Goal: Check status: Check status

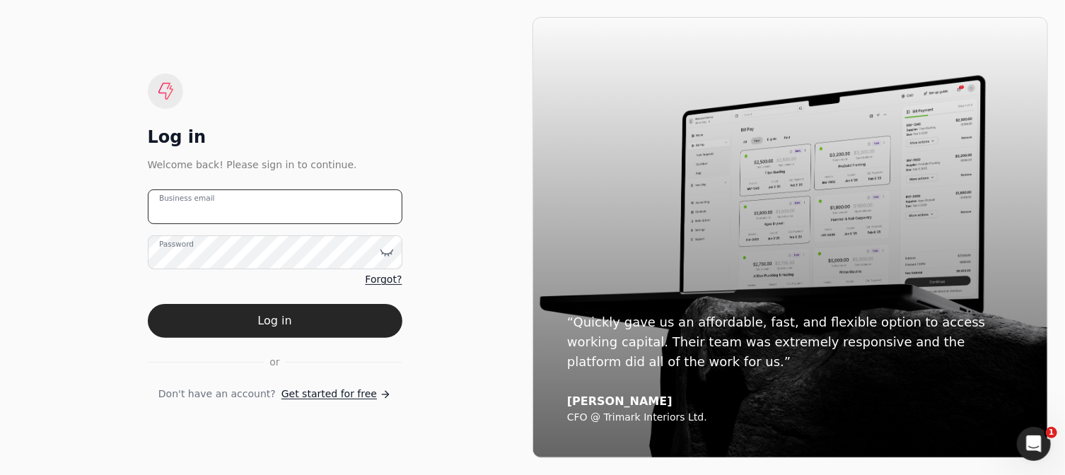
click at [359, 215] on email "Business email" at bounding box center [275, 207] width 255 height 35
type email "arnoldcardenas020@gmail.com"
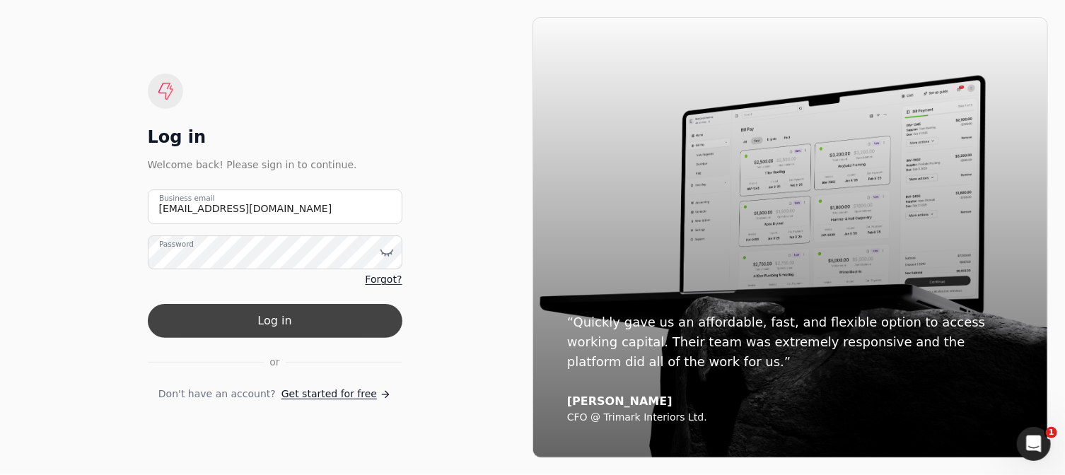
click at [267, 321] on button "Log in" at bounding box center [275, 321] width 255 height 34
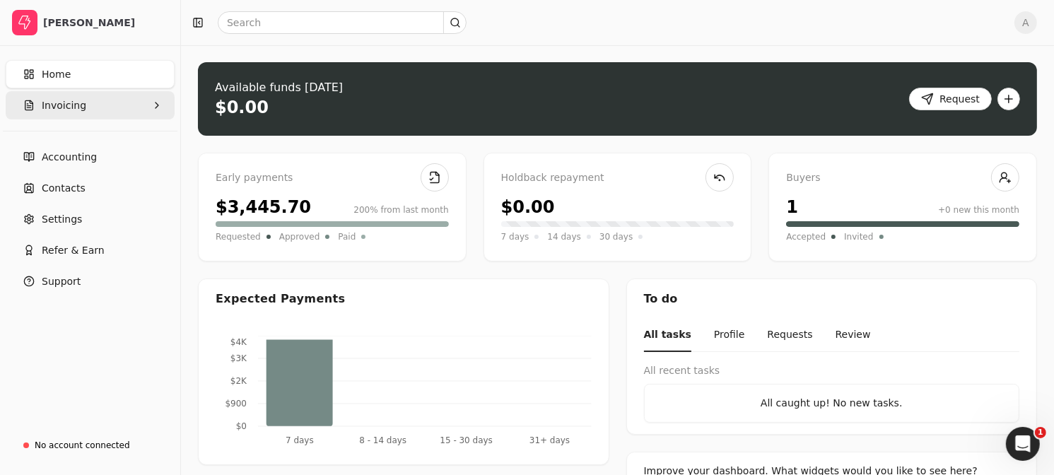
click at [72, 107] on span "Invoicing" at bounding box center [64, 105] width 45 height 15
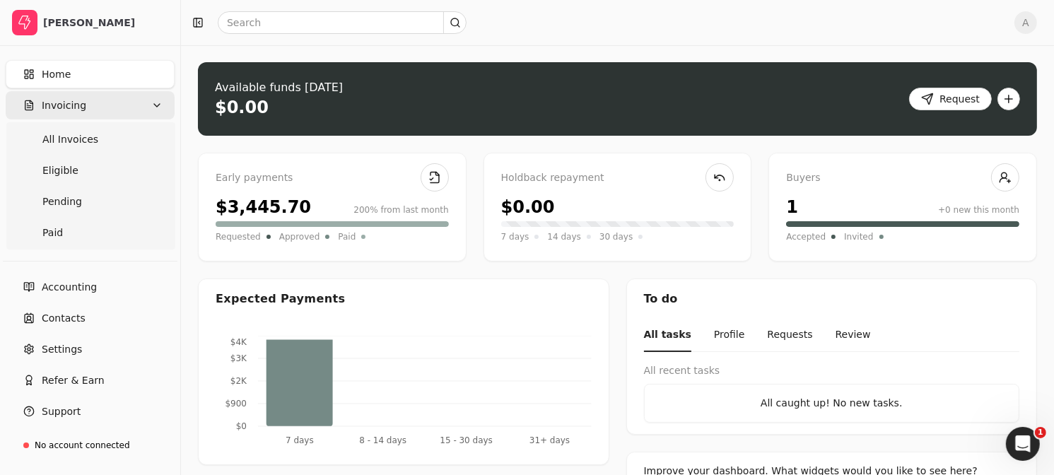
click at [72, 107] on span "Invoicing" at bounding box center [64, 105] width 45 height 15
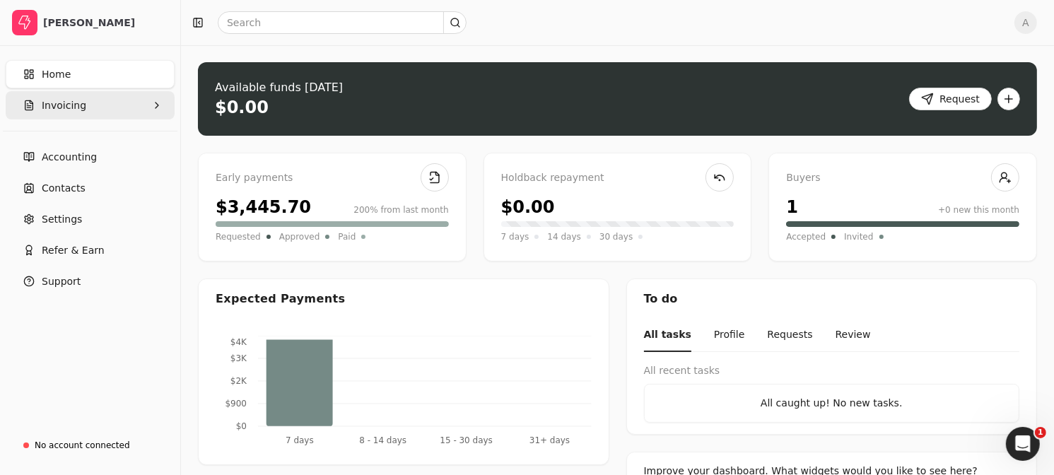
click at [95, 106] on button "Invoicing" at bounding box center [90, 105] width 169 height 28
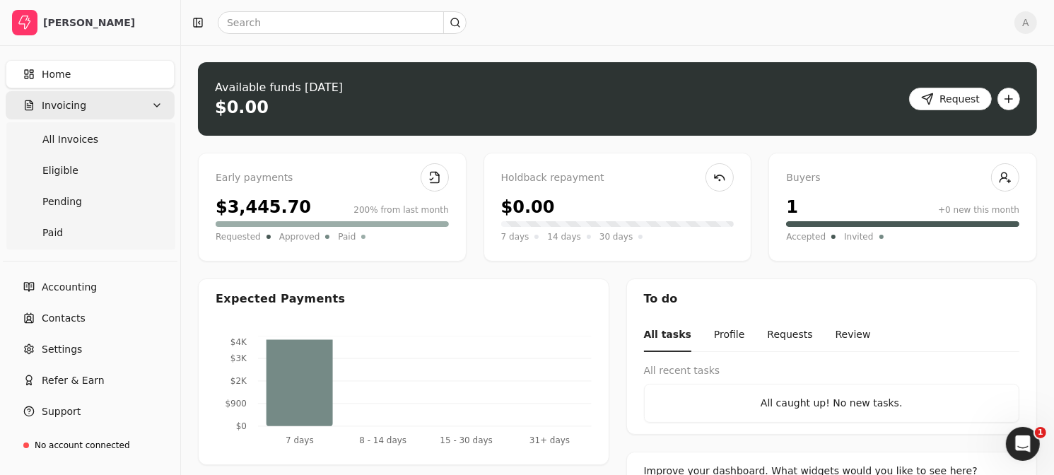
click at [95, 106] on button "Invoicing" at bounding box center [90, 105] width 169 height 28
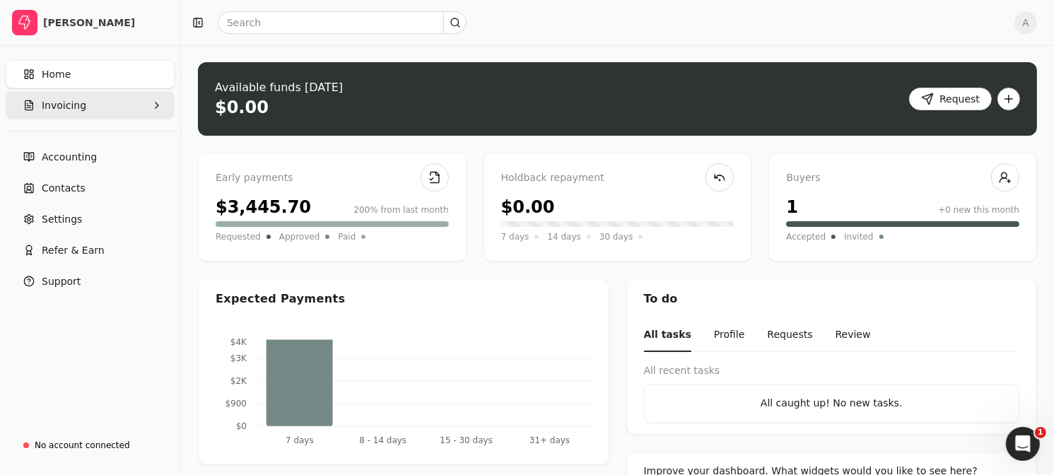
click at [95, 106] on button "Invoicing" at bounding box center [90, 105] width 169 height 28
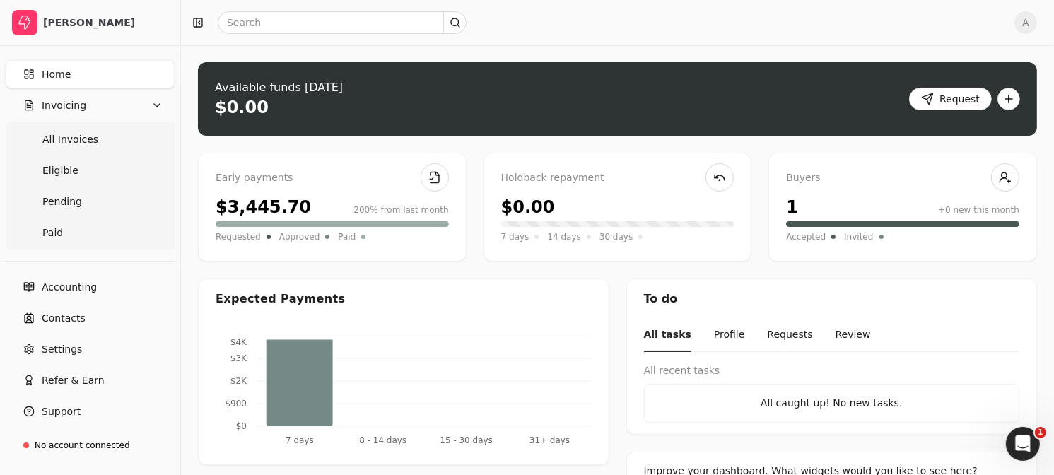
click at [79, 76] on link "Home" at bounding box center [90, 74] width 169 height 28
click at [68, 74] on span "Home" at bounding box center [56, 74] width 29 height 15
click at [80, 110] on span "Invoicing" at bounding box center [64, 105] width 45 height 15
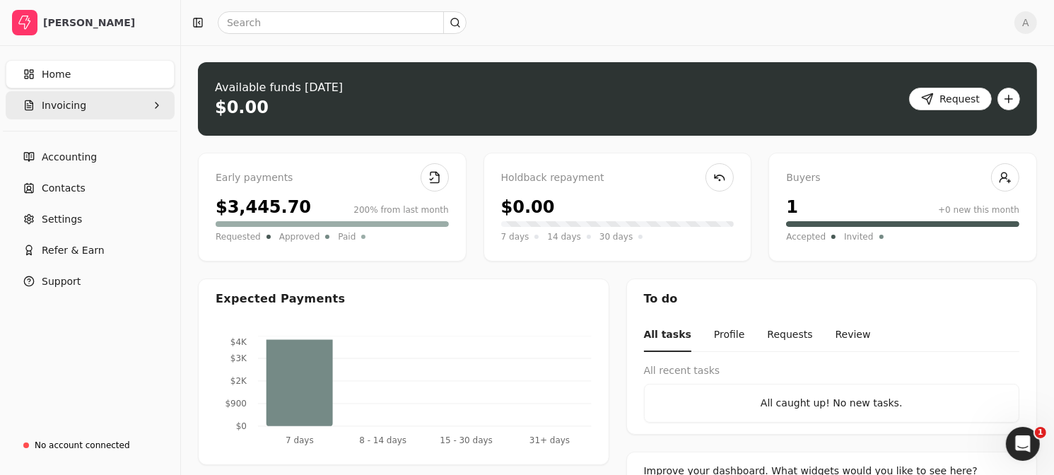
click at [80, 110] on span "Invoicing" at bounding box center [64, 105] width 45 height 15
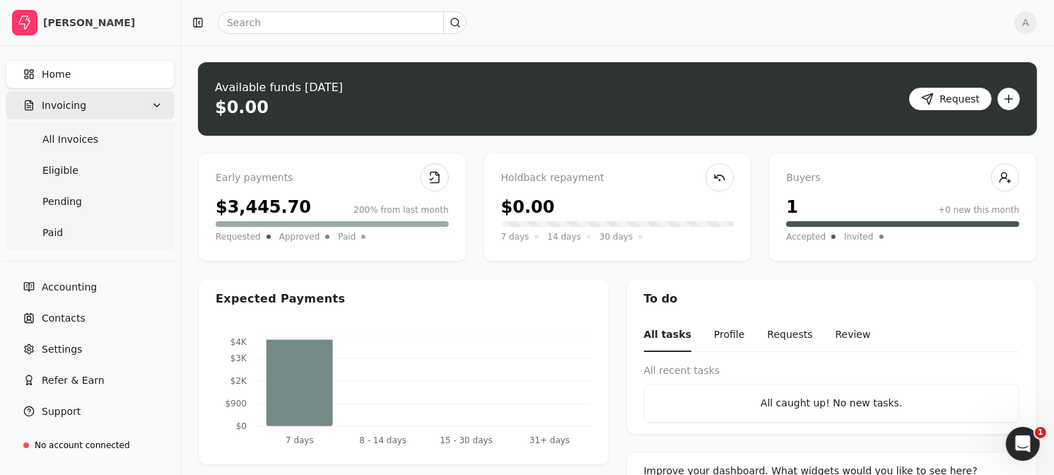
click at [80, 110] on span "Invoicing" at bounding box center [64, 105] width 45 height 15
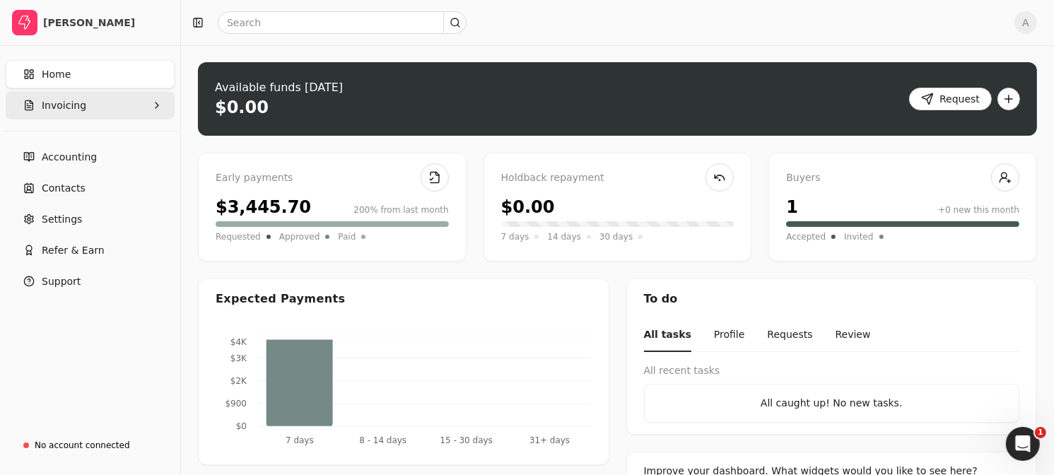
click at [80, 110] on span "Invoicing" at bounding box center [64, 105] width 45 height 15
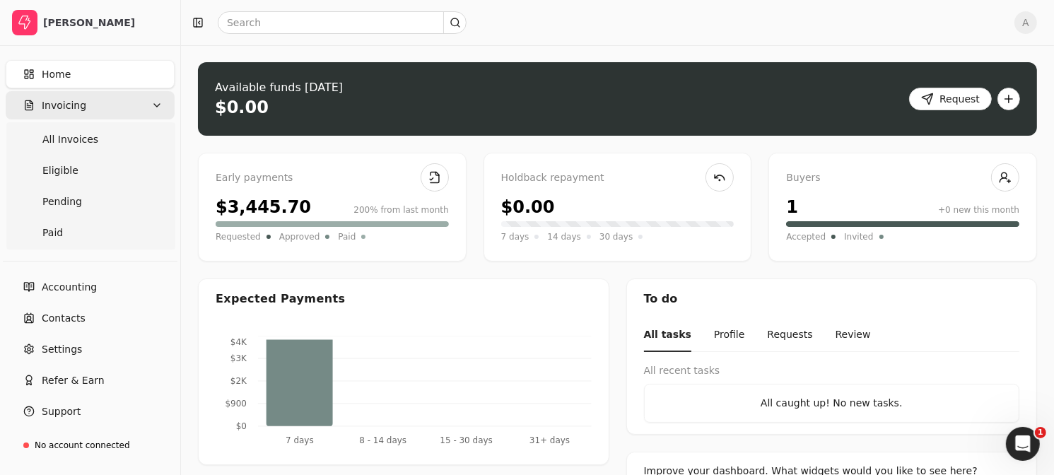
click at [139, 107] on button "Invoicing" at bounding box center [90, 105] width 169 height 28
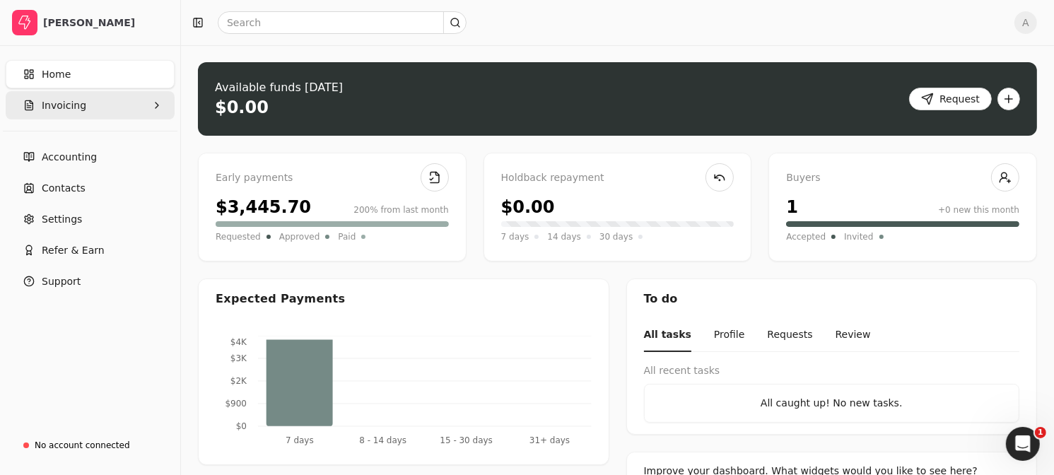
click at [139, 107] on button "Invoicing" at bounding box center [90, 105] width 169 height 28
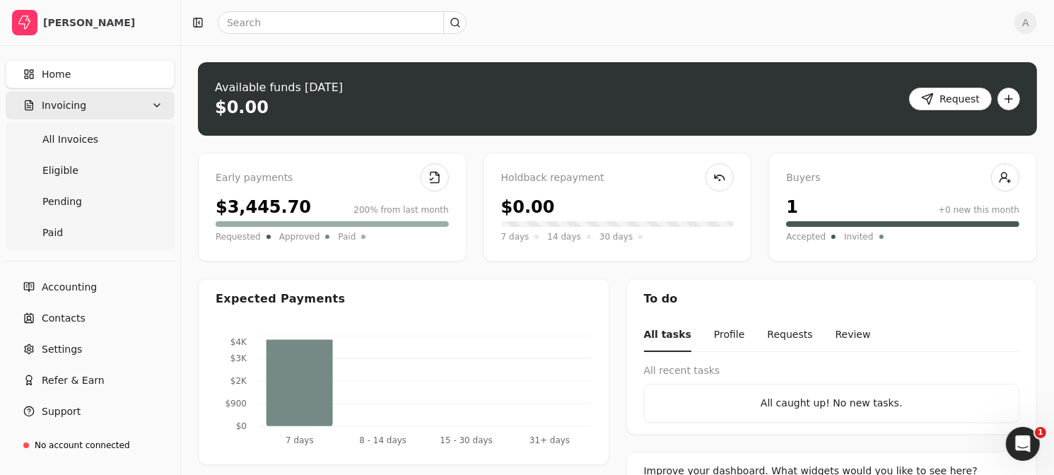
click at [139, 107] on button "Invoicing" at bounding box center [90, 105] width 169 height 28
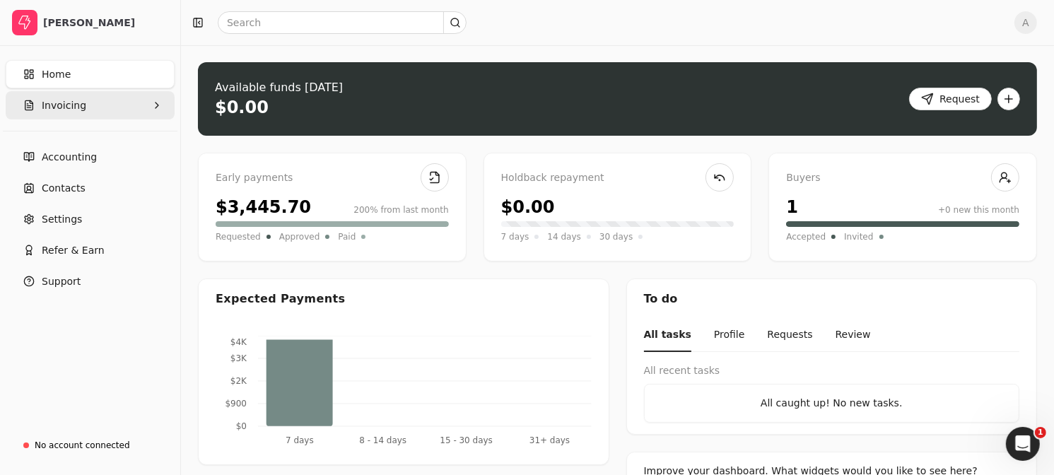
click at [139, 107] on button "Invoicing" at bounding box center [90, 105] width 169 height 28
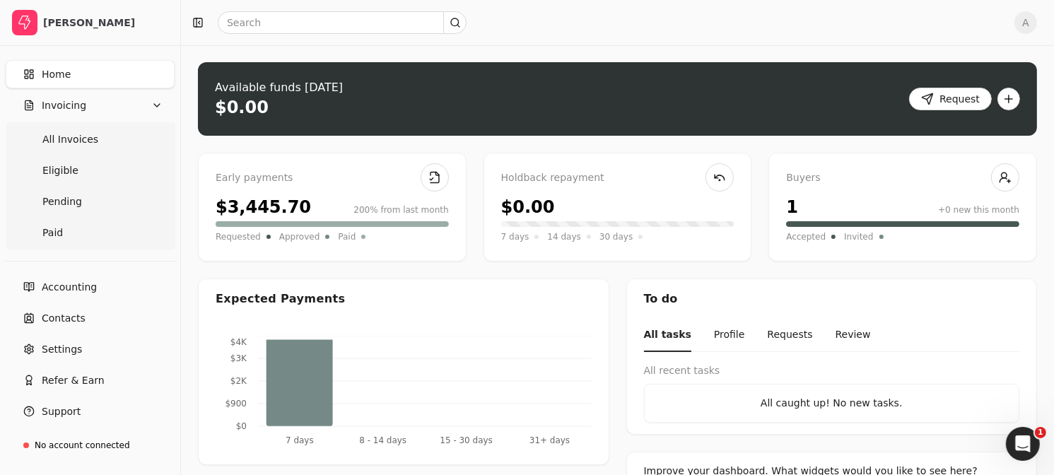
click at [129, 78] on link "Home" at bounding box center [90, 74] width 169 height 28
click at [151, 100] on icon "button" at bounding box center [156, 105] width 11 height 11
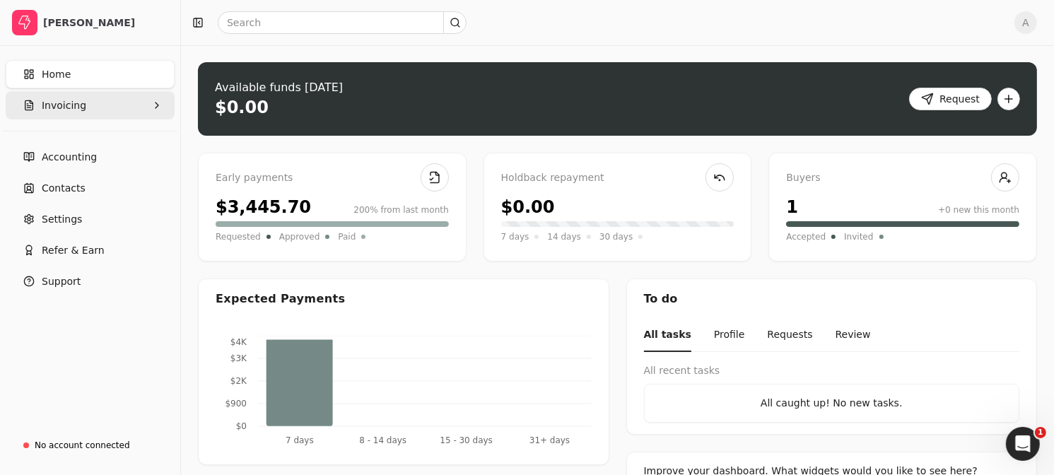
click at [141, 100] on button "Invoicing" at bounding box center [90, 105] width 169 height 28
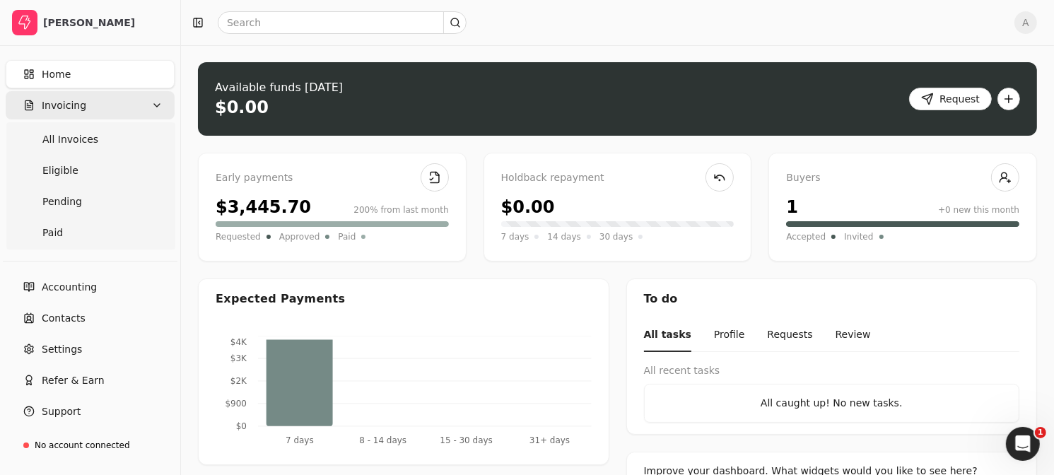
click at [151, 100] on icon "button" at bounding box center [156, 105] width 11 height 11
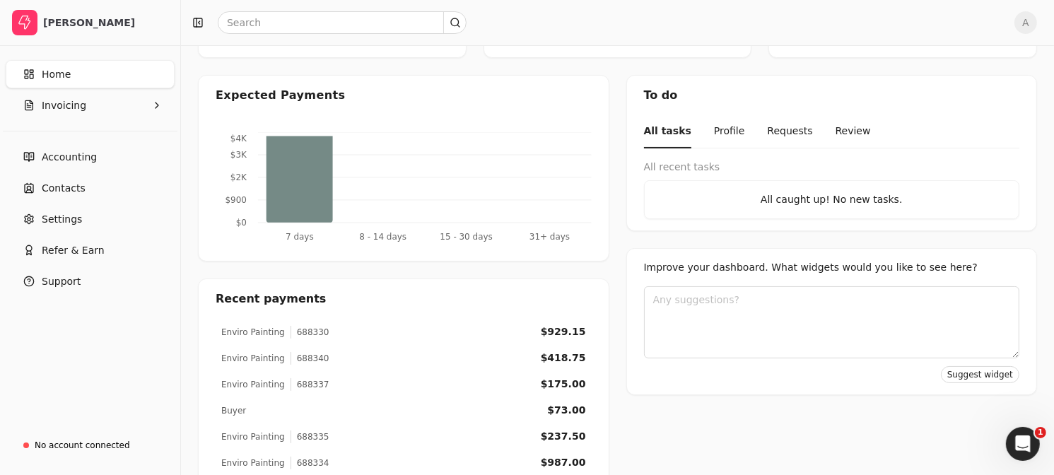
scroll to position [285, 0]
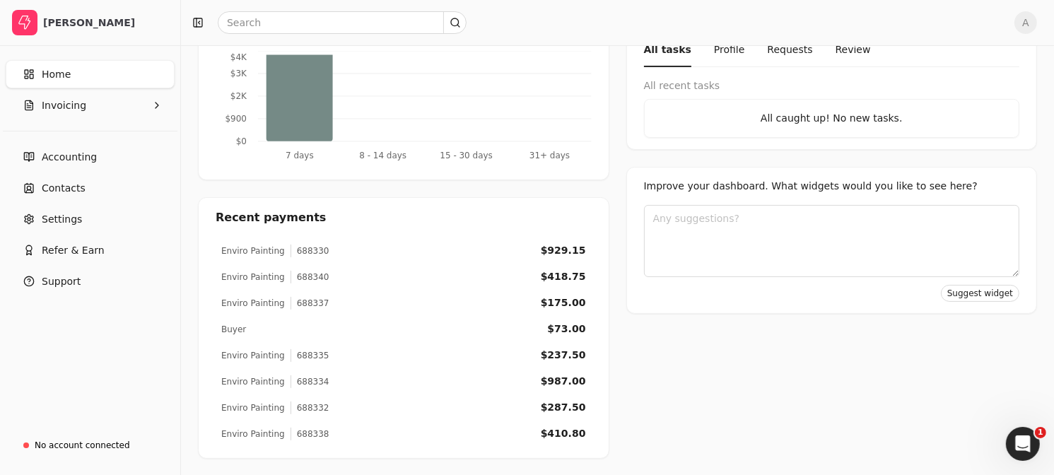
click at [6, 91] on button "Invoicing" at bounding box center [90, 105] width 169 height 28
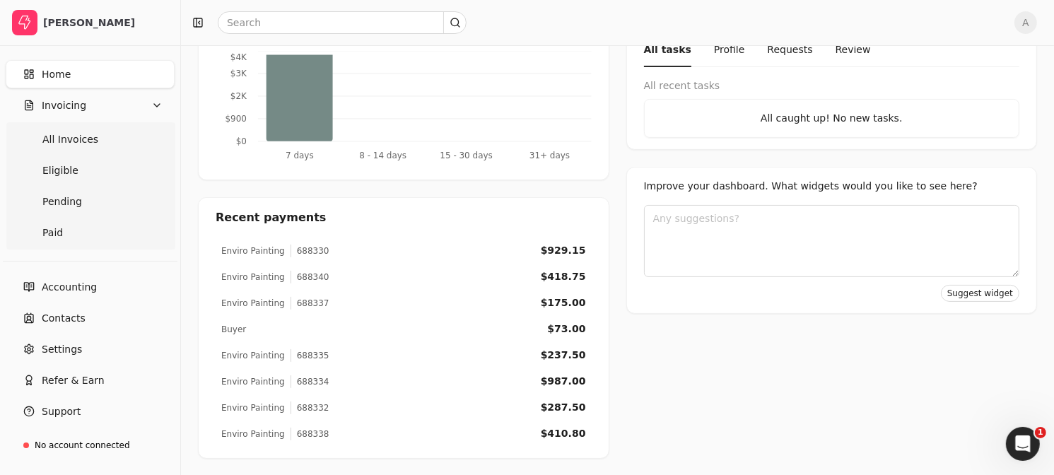
click at [44, 74] on span "Home" at bounding box center [56, 74] width 29 height 15
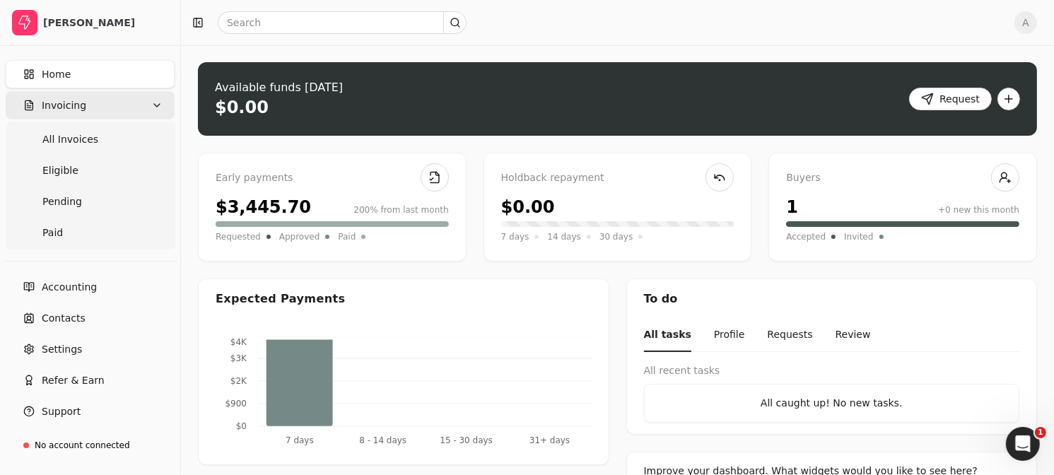
click at [76, 112] on button "Invoicing" at bounding box center [90, 105] width 169 height 28
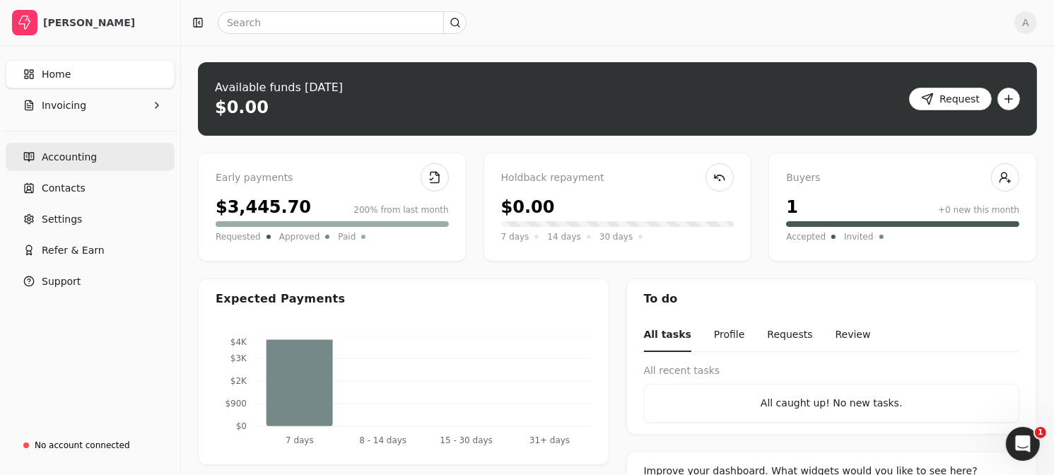
click at [72, 170] on link "Accounting" at bounding box center [90, 157] width 169 height 28
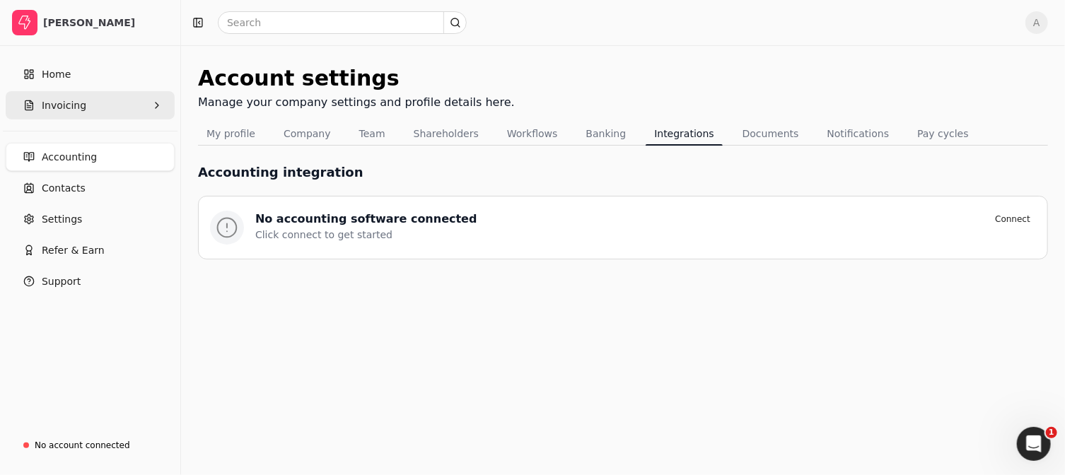
click at [64, 102] on span "Invoicing" at bounding box center [64, 105] width 45 height 15
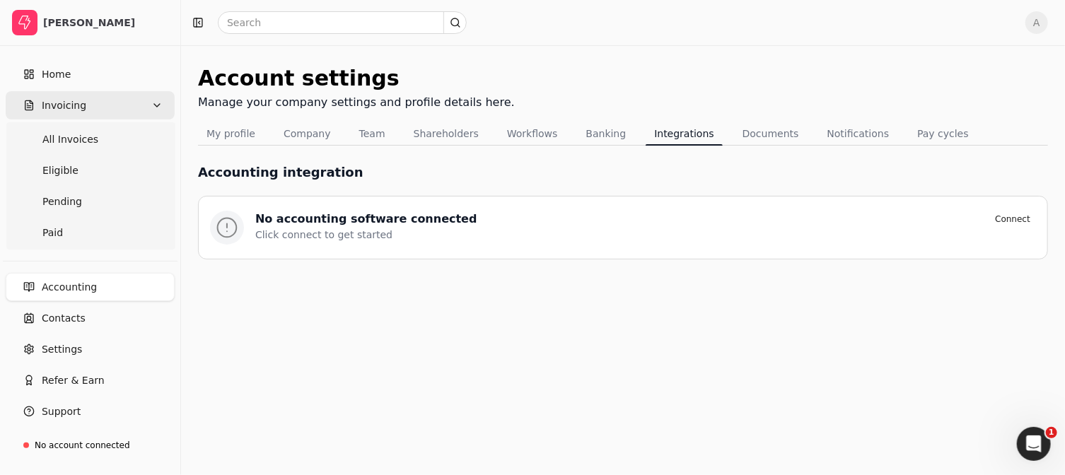
click at [32, 106] on icon "button" at bounding box center [29, 104] width 8 height 9
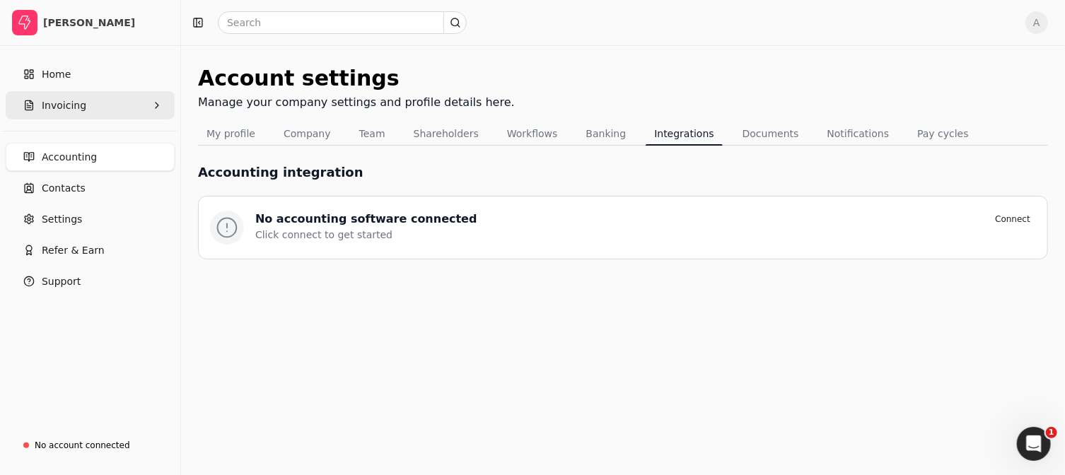
click at [32, 106] on icon "button" at bounding box center [29, 104] width 8 height 9
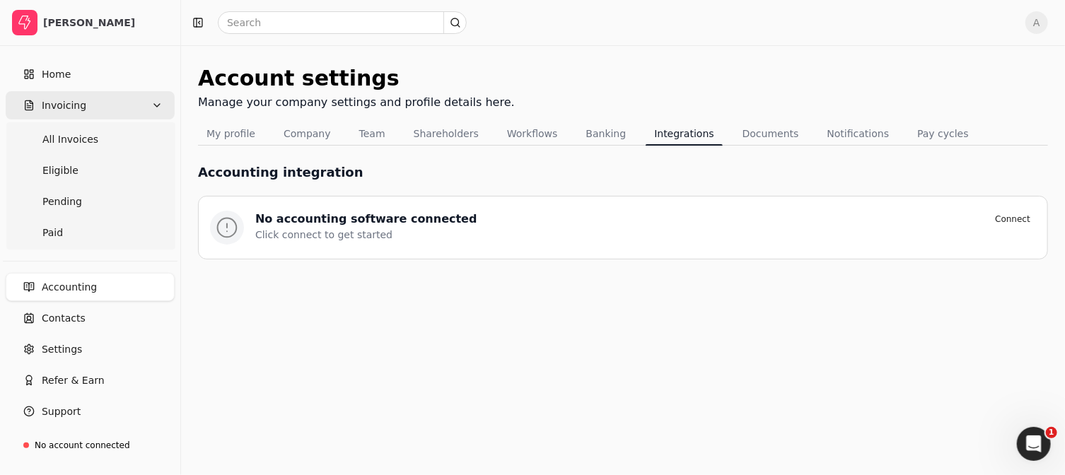
click at [32, 106] on icon "button" at bounding box center [29, 104] width 8 height 9
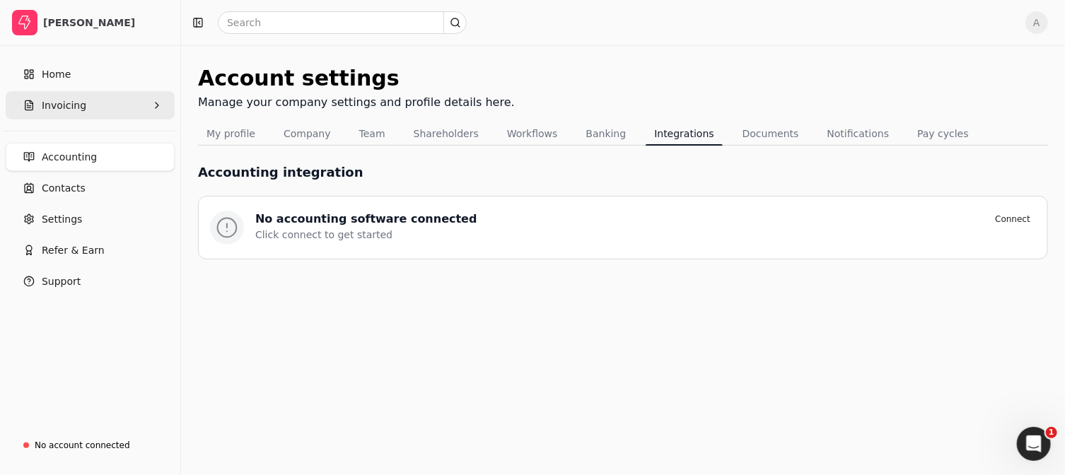
drag, startPoint x: 32, startPoint y: 106, endPoint x: 165, endPoint y: 103, distance: 133.7
click at [165, 103] on button "Invoicing" at bounding box center [90, 105] width 169 height 28
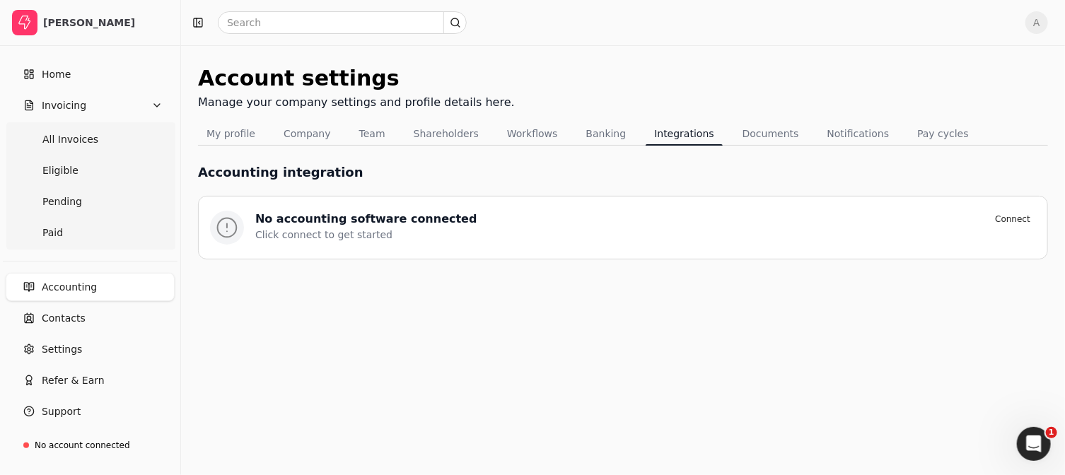
click at [165, 103] on div "Home Invoicing All Invoices Eligible Pending Paid" at bounding box center [90, 154] width 180 height 201
click at [113, 149] on Invoices "All Invoices" at bounding box center [89, 139] width 163 height 28
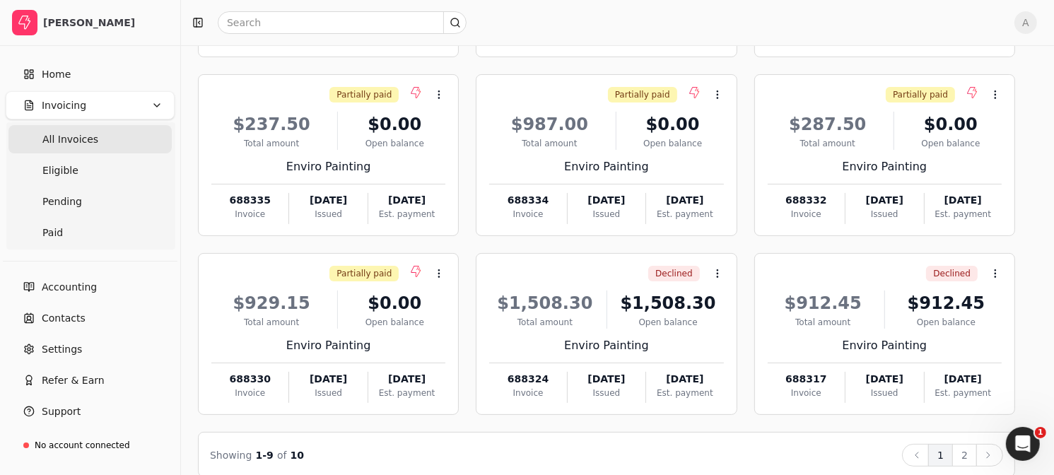
scroll to position [243, 0]
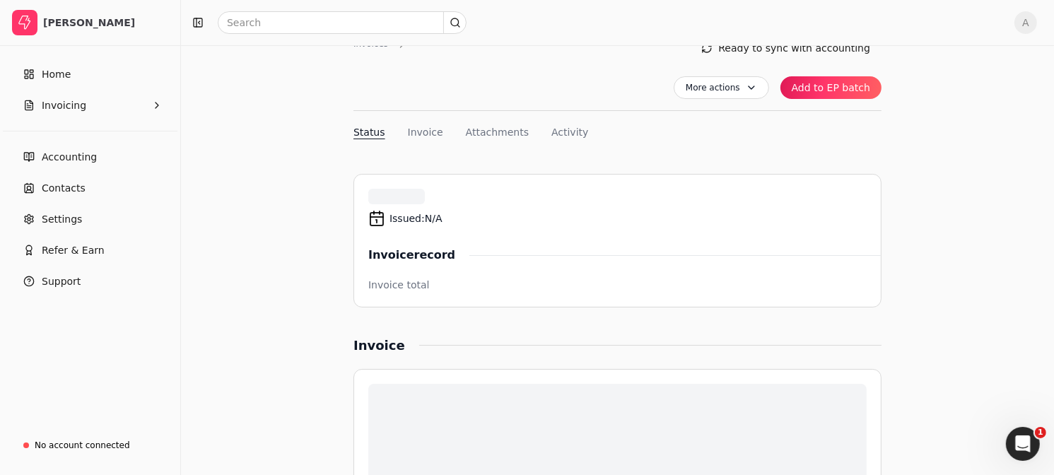
scroll to position [15, 0]
